Goal: Communication & Community: Answer question/provide support

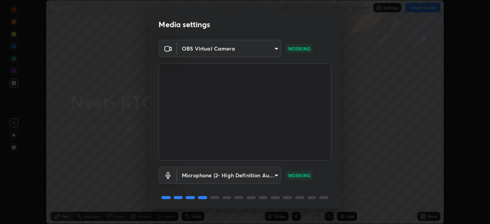
scroll to position [27, 0]
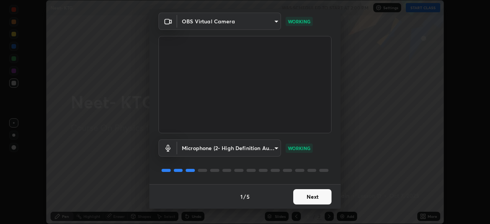
click at [306, 199] on button "Next" at bounding box center [312, 196] width 38 height 15
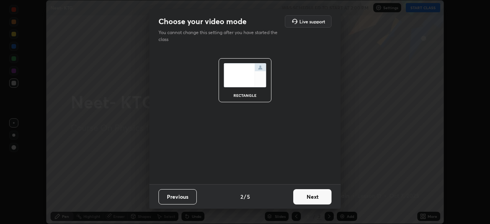
click at [311, 197] on button "Next" at bounding box center [312, 196] width 38 height 15
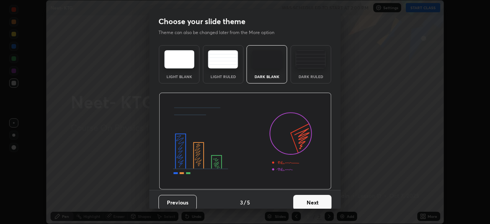
click at [313, 203] on button "Next" at bounding box center [312, 202] width 38 height 15
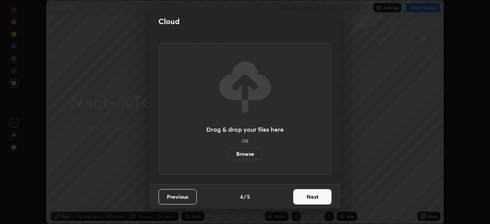
click at [324, 197] on button "Next" at bounding box center [312, 196] width 38 height 15
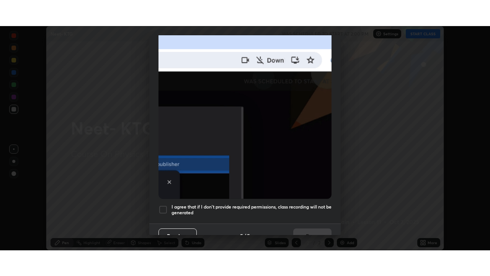
scroll to position [183, 0]
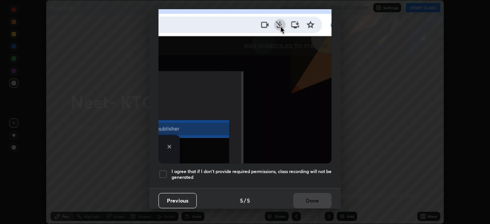
click at [165, 171] on div at bounding box center [163, 174] width 9 height 9
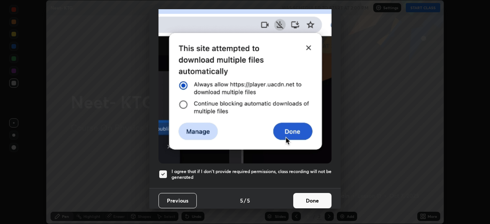
click at [319, 200] on button "Done" at bounding box center [312, 200] width 38 height 15
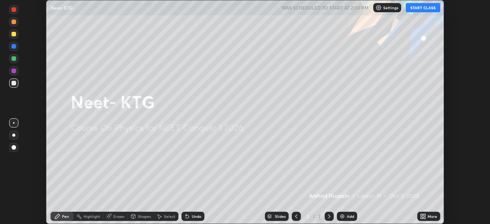
click at [428, 216] on div "More" at bounding box center [433, 217] width 10 height 4
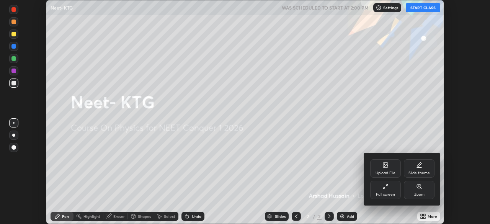
click at [389, 190] on div "Full screen" at bounding box center [385, 190] width 31 height 18
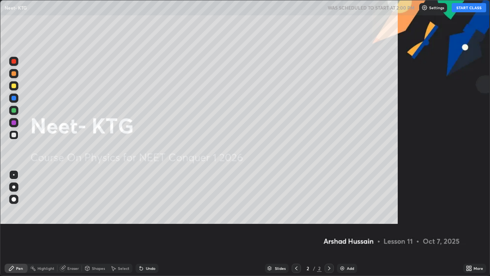
scroll to position [276, 490]
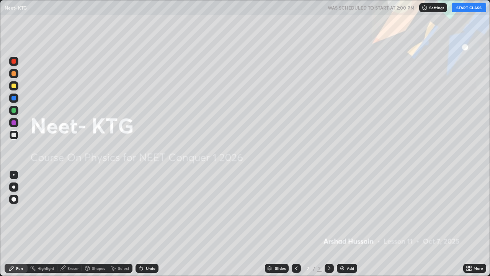
click at [469, 7] on button "START CLASS" at bounding box center [469, 7] width 34 height 9
click at [344, 224] on img at bounding box center [342, 268] width 6 height 6
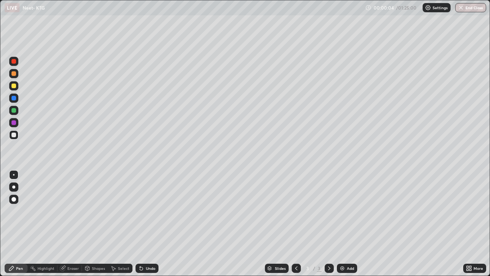
click at [13, 87] on div at bounding box center [13, 86] width 5 height 5
click at [21, 41] on div "Erase all" at bounding box center [14, 137] width 18 height 245
click at [150, 224] on div "Undo" at bounding box center [151, 268] width 10 height 4
click at [14, 110] on div at bounding box center [13, 110] width 5 height 5
click at [151, 224] on div "Undo" at bounding box center [151, 268] width 10 height 4
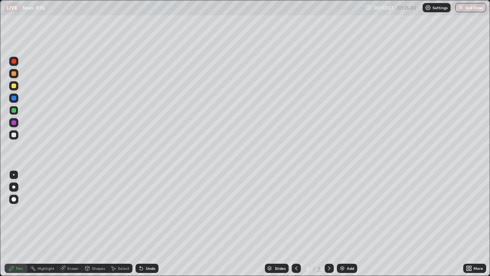
click at [151, 224] on div "Undo" at bounding box center [151, 268] width 10 height 4
click at [15, 87] on div at bounding box center [13, 86] width 5 height 5
click at [15, 110] on div at bounding box center [13, 110] width 5 height 5
click at [143, 224] on icon at bounding box center [141, 268] width 6 height 6
click at [144, 224] on div "Undo" at bounding box center [147, 268] width 23 height 9
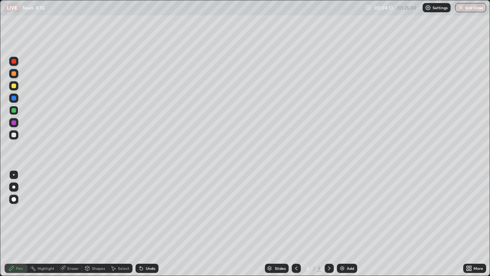
click at [13, 85] on div at bounding box center [13, 86] width 5 height 5
click at [71, 224] on div "Eraser" at bounding box center [72, 268] width 11 height 4
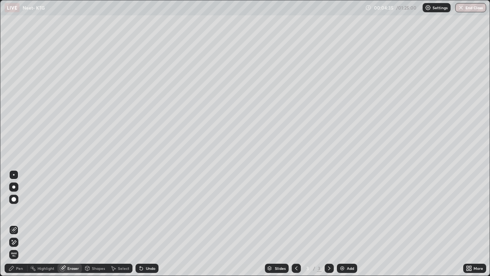
click at [23, 224] on div "Pen" at bounding box center [16, 268] width 23 height 9
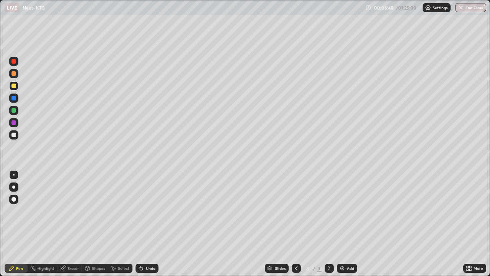
click at [346, 224] on div "Add" at bounding box center [347, 268] width 20 height 9
click at [141, 224] on icon at bounding box center [141, 268] width 3 height 3
click at [15, 110] on div at bounding box center [13, 110] width 5 height 5
click at [14, 122] on div at bounding box center [13, 122] width 5 height 5
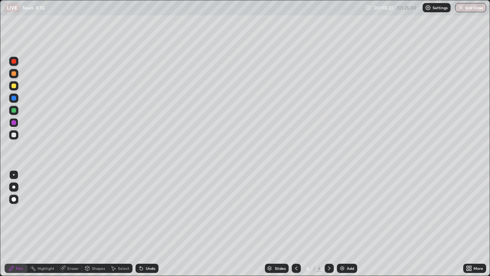
click at [146, 224] on div "Undo" at bounding box center [151, 268] width 10 height 4
click at [14, 111] on div at bounding box center [13, 110] width 5 height 5
click at [15, 134] on div at bounding box center [13, 135] width 5 height 5
click at [15, 86] on div at bounding box center [13, 86] width 5 height 5
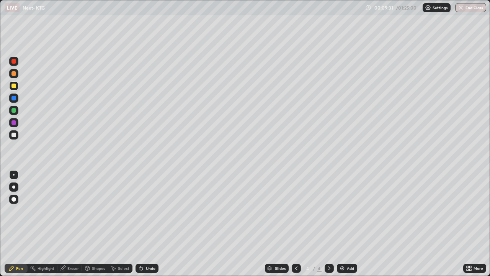
click at [15, 87] on div at bounding box center [13, 86] width 5 height 5
click at [15, 84] on div at bounding box center [13, 86] width 5 height 5
click at [66, 224] on div "Eraser" at bounding box center [69, 268] width 25 height 9
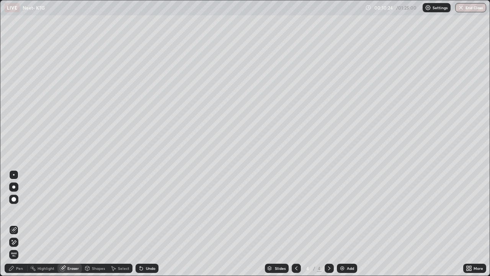
click at [17, 224] on div "Pen" at bounding box center [19, 268] width 7 height 4
click at [15, 224] on div "Pen" at bounding box center [16, 268] width 23 height 9
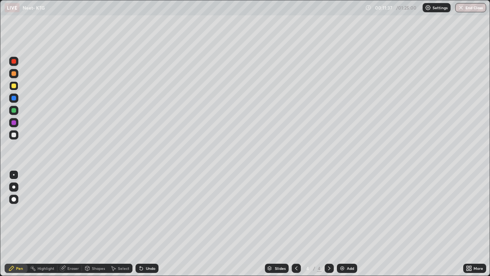
click at [14, 123] on div at bounding box center [13, 122] width 5 height 5
click at [342, 224] on img at bounding box center [342, 268] width 6 height 6
click at [140, 224] on icon at bounding box center [141, 268] width 3 height 3
click at [139, 224] on icon at bounding box center [141, 268] width 6 height 6
click at [140, 224] on icon at bounding box center [141, 268] width 3 height 3
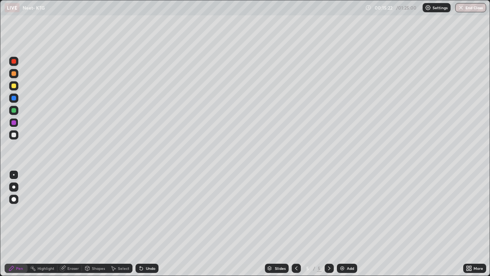
click at [15, 110] on div at bounding box center [13, 110] width 5 height 5
click at [346, 224] on div "Add" at bounding box center [347, 268] width 20 height 9
click at [15, 86] on div at bounding box center [13, 86] width 5 height 5
click at [15, 124] on div at bounding box center [13, 122] width 5 height 5
click at [146, 224] on div "Undo" at bounding box center [151, 268] width 10 height 4
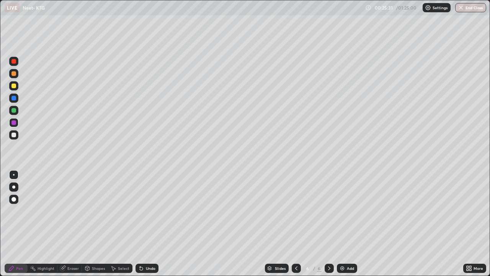
click at [147, 224] on div "Undo" at bounding box center [151, 268] width 10 height 4
click at [15, 110] on div at bounding box center [13, 110] width 5 height 5
click at [147, 224] on div "Undo" at bounding box center [151, 268] width 10 height 4
click at [146, 224] on div "Undo" at bounding box center [151, 268] width 10 height 4
click at [151, 224] on div "Undo" at bounding box center [151, 268] width 10 height 4
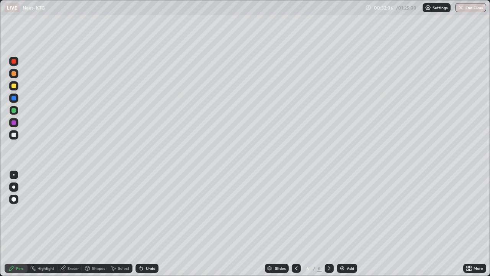
click at [346, 224] on div "Add" at bounding box center [347, 268] width 20 height 9
click at [14, 87] on div at bounding box center [13, 86] width 5 height 5
click at [146, 224] on div "Undo" at bounding box center [151, 268] width 10 height 4
click at [147, 224] on div "Undo" at bounding box center [151, 268] width 10 height 4
click at [146, 224] on div "Undo" at bounding box center [147, 268] width 23 height 9
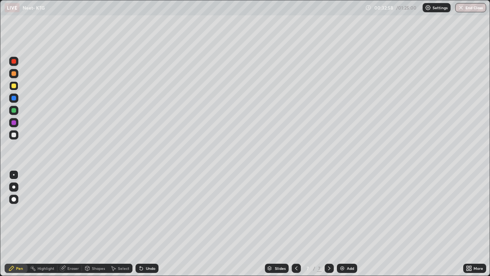
click at [146, 224] on div "Undo" at bounding box center [147, 268] width 23 height 9
click at [146, 224] on div "Undo" at bounding box center [151, 268] width 10 height 4
click at [149, 224] on div "Undo" at bounding box center [151, 268] width 10 height 4
click at [21, 224] on div "Pen" at bounding box center [19, 268] width 7 height 4
click at [72, 224] on div "Eraser" at bounding box center [72, 268] width 11 height 4
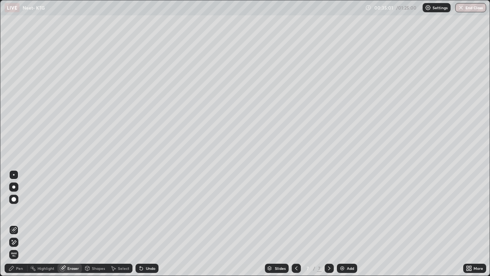
click at [14, 175] on div at bounding box center [14, 175] width 2 height 2
click at [15, 224] on div "Pen" at bounding box center [16, 268] width 23 height 9
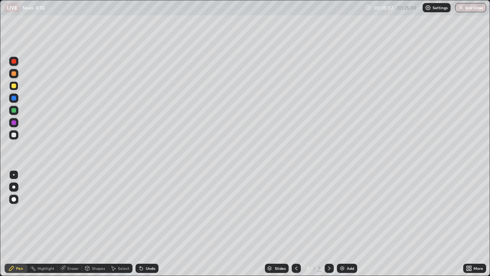
click at [18, 224] on div "Pen" at bounding box center [16, 268] width 23 height 9
click at [344, 224] on img at bounding box center [342, 268] width 6 height 6
click at [15, 124] on div at bounding box center [13, 122] width 5 height 5
click at [140, 224] on icon at bounding box center [141, 268] width 3 height 3
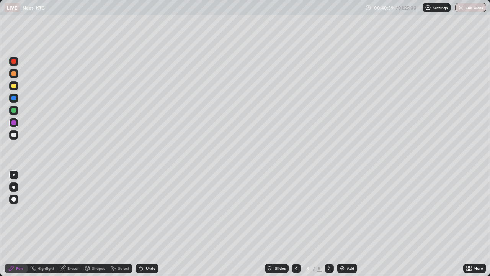
click at [141, 224] on icon at bounding box center [141, 268] width 3 height 3
click at [69, 224] on div "Eraser" at bounding box center [72, 268] width 11 height 4
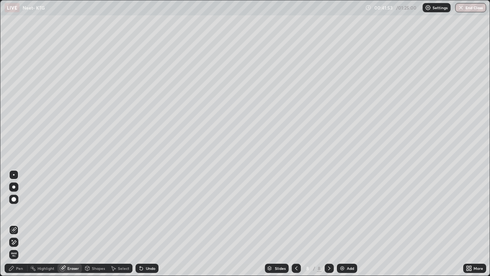
click at [19, 224] on div "Pen" at bounding box center [19, 268] width 7 height 4
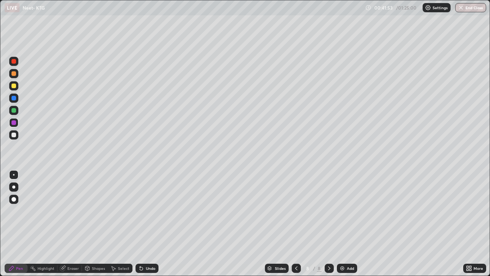
click at [21, 224] on div "Pen" at bounding box center [19, 268] width 7 height 4
click at [343, 224] on img at bounding box center [342, 268] width 6 height 6
click at [14, 86] on div at bounding box center [13, 86] width 5 height 5
click at [15, 85] on div at bounding box center [13, 86] width 5 height 5
click at [15, 110] on div at bounding box center [13, 110] width 5 height 5
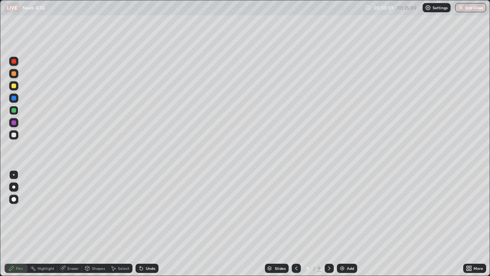
click at [13, 89] on div at bounding box center [13, 85] width 9 height 9
click at [14, 73] on div at bounding box center [13, 73] width 5 height 5
click at [140, 224] on icon at bounding box center [141, 268] width 3 height 3
click at [15, 112] on div at bounding box center [13, 110] width 5 height 5
click at [15, 122] on div at bounding box center [13, 122] width 5 height 5
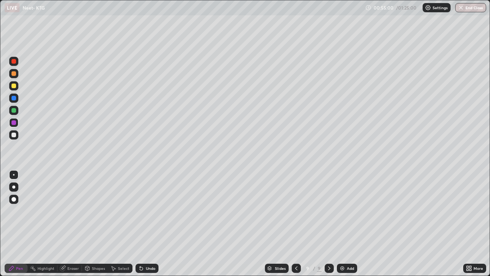
click at [15, 73] on div at bounding box center [13, 73] width 5 height 5
click at [14, 86] on div at bounding box center [13, 86] width 5 height 5
click at [14, 111] on div at bounding box center [13, 110] width 5 height 5
click at [16, 88] on div at bounding box center [13, 85] width 9 height 9
click at [21, 224] on div "Pen" at bounding box center [19, 268] width 7 height 4
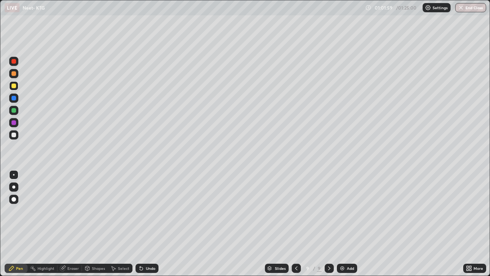
click at [73, 224] on div "Eraser" at bounding box center [72, 268] width 11 height 4
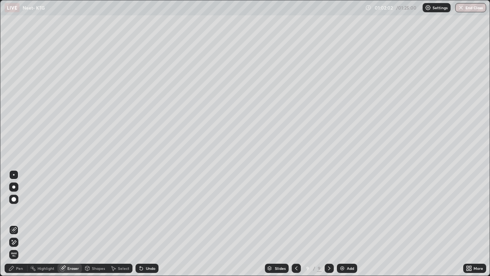
click at [11, 224] on icon at bounding box center [11, 268] width 5 height 5
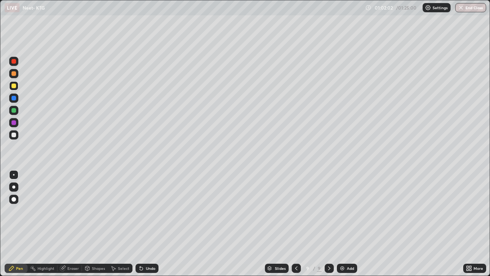
click at [13, 224] on icon at bounding box center [11, 268] width 6 height 6
click at [325, 224] on div at bounding box center [329, 268] width 9 height 15
click at [326, 224] on div at bounding box center [329, 268] width 9 height 15
click at [319, 224] on div "9" at bounding box center [319, 268] width 5 height 7
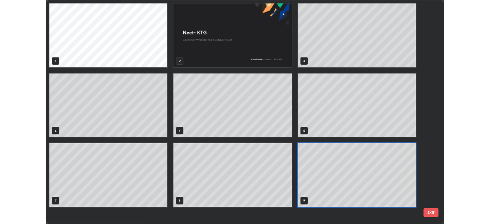
scroll to position [273, 486]
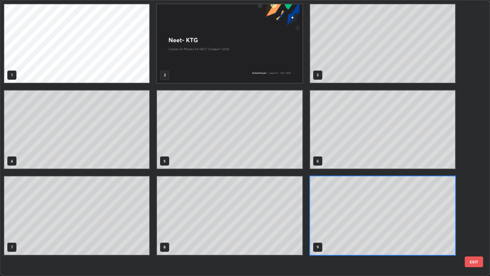
click at [472, 224] on button "EXIT" at bounding box center [474, 261] width 18 height 11
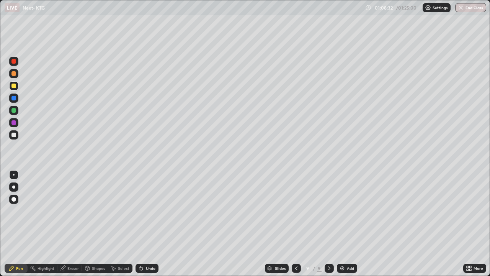
click at [341, 224] on img at bounding box center [342, 268] width 6 height 6
click at [14, 111] on div at bounding box center [13, 110] width 5 height 5
click at [147, 224] on div "Undo" at bounding box center [151, 268] width 10 height 4
click at [150, 224] on div "Undo" at bounding box center [151, 268] width 10 height 4
click at [153, 224] on div "Undo" at bounding box center [151, 268] width 10 height 4
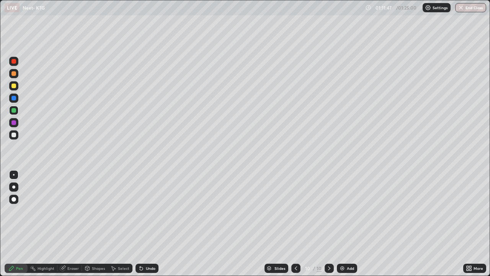
click at [154, 224] on div "Undo" at bounding box center [151, 268] width 10 height 4
click at [14, 111] on div at bounding box center [13, 110] width 5 height 5
click at [15, 87] on div at bounding box center [13, 86] width 5 height 5
click at [15, 134] on div at bounding box center [13, 135] width 5 height 5
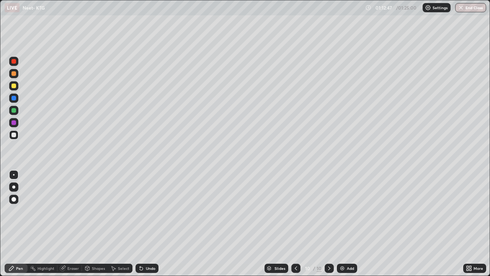
click at [149, 224] on div "Undo" at bounding box center [151, 268] width 10 height 4
click at [147, 224] on div "Undo" at bounding box center [151, 268] width 10 height 4
click at [15, 84] on div at bounding box center [13, 86] width 5 height 5
click at [15, 123] on div at bounding box center [13, 122] width 5 height 5
click at [72, 224] on div "Eraser" at bounding box center [72, 268] width 11 height 4
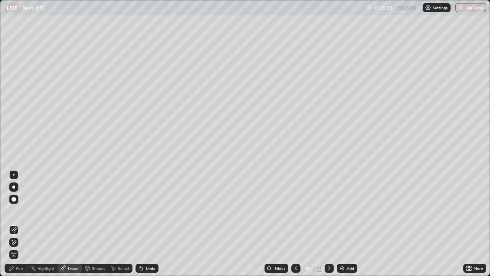
click at [19, 224] on div "Pen" at bounding box center [19, 268] width 7 height 4
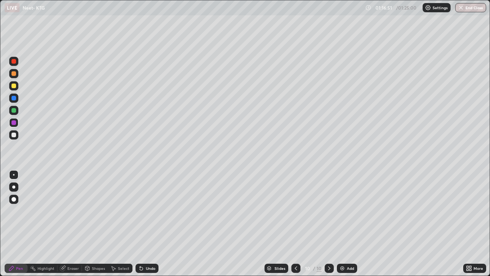
click at [346, 224] on div "Add" at bounding box center [347, 268] width 20 height 9
click at [14, 111] on div at bounding box center [13, 110] width 5 height 5
click at [66, 224] on div "Eraser" at bounding box center [69, 268] width 25 height 9
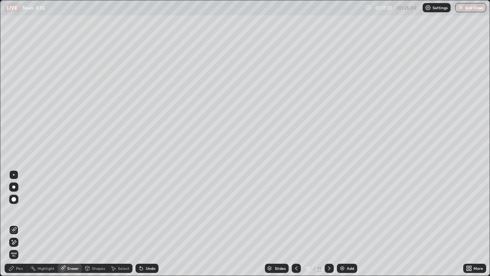
click at [18, 224] on div "Pen" at bounding box center [19, 268] width 7 height 4
click at [20, 224] on div "Pen" at bounding box center [19, 268] width 7 height 4
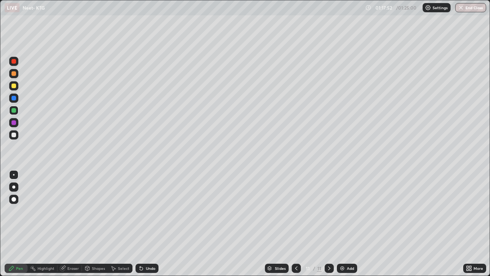
click at [15, 87] on div at bounding box center [13, 86] width 5 height 5
click at [66, 224] on div "Eraser" at bounding box center [69, 268] width 25 height 9
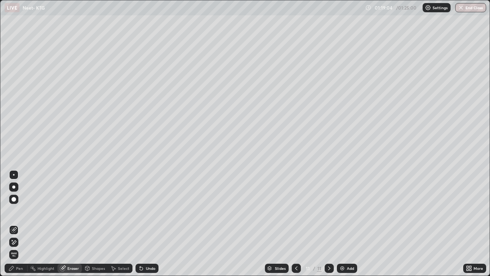
click at [18, 224] on div "Pen" at bounding box center [19, 268] width 7 height 4
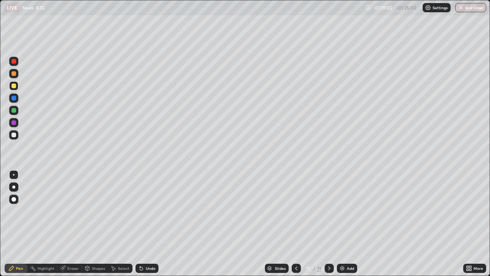
click at [20, 224] on div "Pen" at bounding box center [19, 268] width 7 height 4
click at [71, 224] on div "Eraser" at bounding box center [72, 268] width 11 height 4
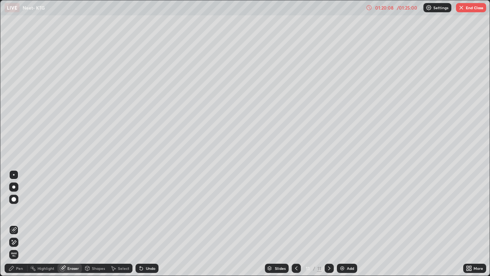
click at [15, 224] on div "Pen" at bounding box center [16, 268] width 23 height 9
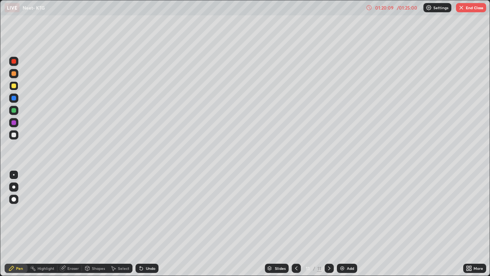
click at [14, 122] on div at bounding box center [13, 122] width 5 height 5
click at [143, 224] on icon at bounding box center [141, 268] width 6 height 6
click at [147, 224] on div "Undo" at bounding box center [151, 268] width 10 height 4
click at [14, 110] on div at bounding box center [13, 110] width 5 height 5
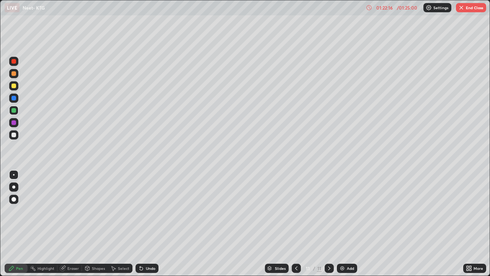
click at [15, 86] on div at bounding box center [13, 86] width 5 height 5
click at [14, 136] on div at bounding box center [13, 135] width 5 height 5
click at [470, 224] on icon at bounding box center [471, 267] width 2 height 2
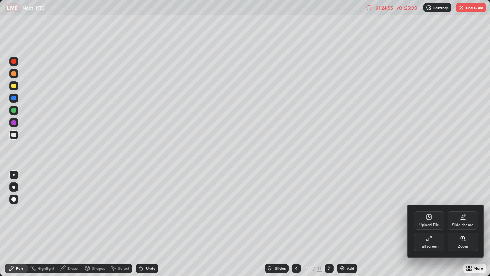
click at [431, 224] on icon at bounding box center [429, 238] width 6 height 6
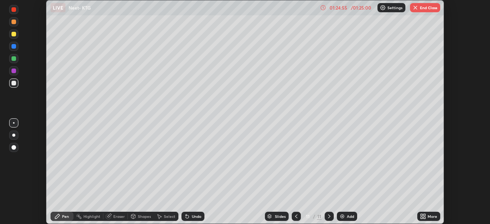
scroll to position [38085, 37819]
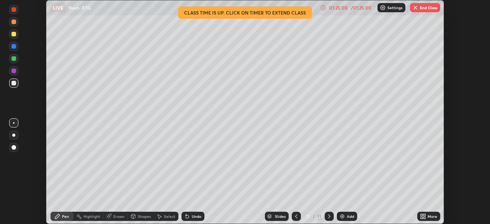
click at [422, 8] on button "End Class" at bounding box center [425, 7] width 30 height 9
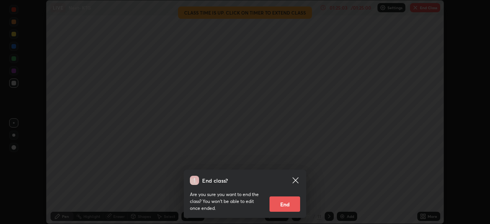
click at [288, 206] on button "End" at bounding box center [285, 204] width 31 height 15
